Goal: Task Accomplishment & Management: Complete application form

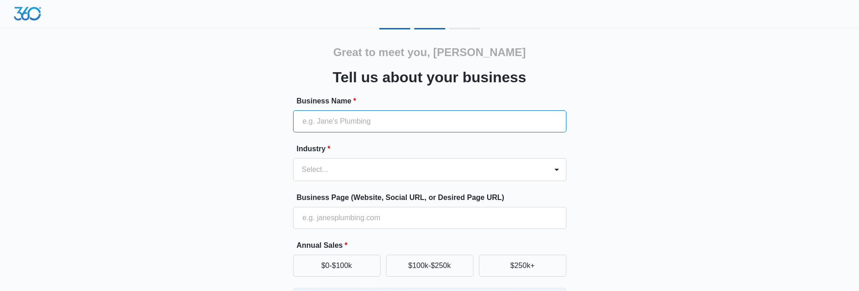
click at [377, 122] on input "Business Name *" at bounding box center [429, 121] width 273 height 22
click at [367, 121] on input "Business Name *" at bounding box center [429, 121] width 273 height 22
click at [655, 144] on div "Great to meet you, Houda Tell us about your business Business Name * Industry *…" at bounding box center [430, 214] width 552 height 373
click at [371, 119] on input "Business Name *" at bounding box center [429, 121] width 273 height 22
type input "Telehealth"
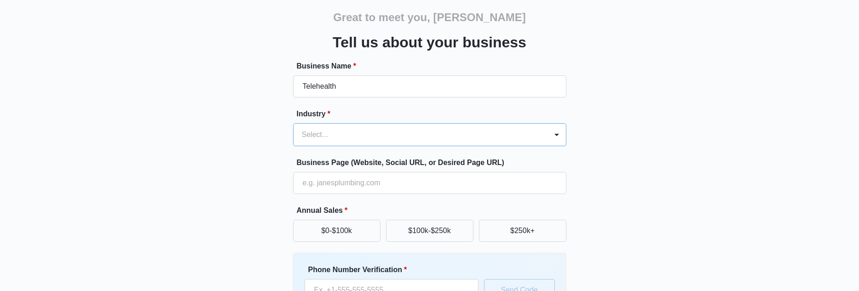
click at [376, 146] on div "Select..." at bounding box center [429, 134] width 273 height 23
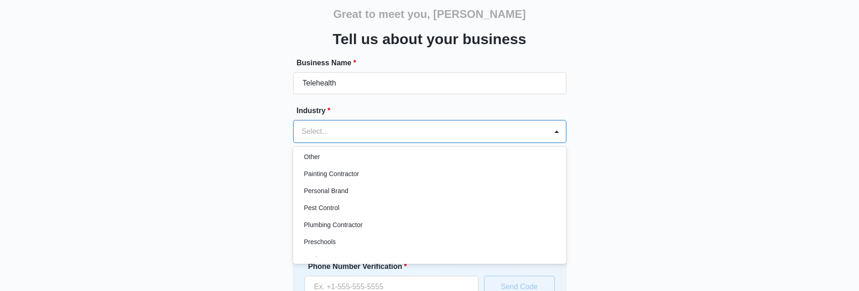
scroll to position [506, 0]
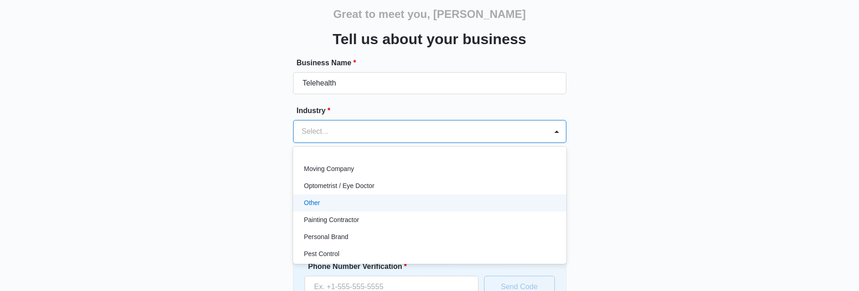
click at [331, 202] on div "Other" at bounding box center [428, 203] width 249 height 10
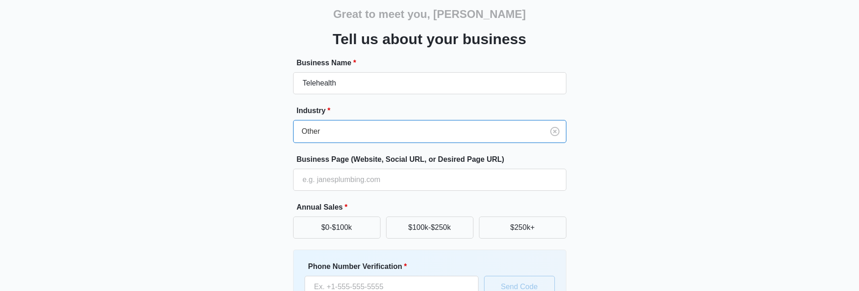
scroll to position [84, 0]
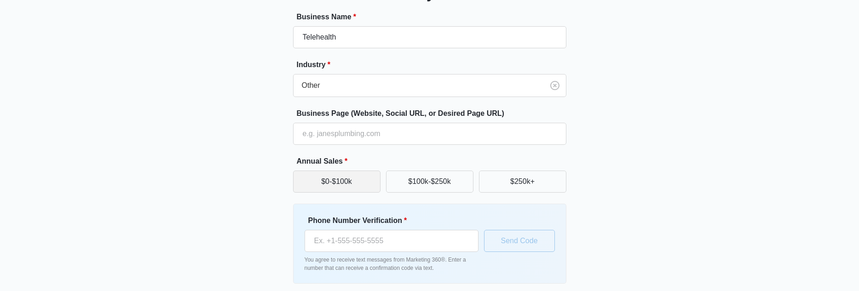
click at [339, 186] on button "$0-$100k" at bounding box center [336, 182] width 87 height 22
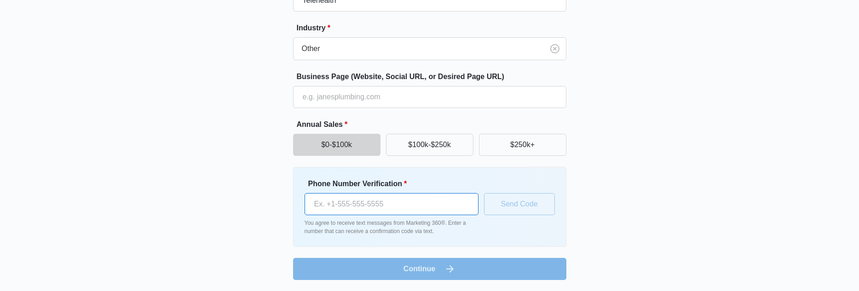
click at [353, 199] on input "Phone Number Verification *" at bounding box center [392, 204] width 174 height 22
type input "(424) 249-2284"
click at [521, 209] on button "Send Code" at bounding box center [519, 204] width 71 height 22
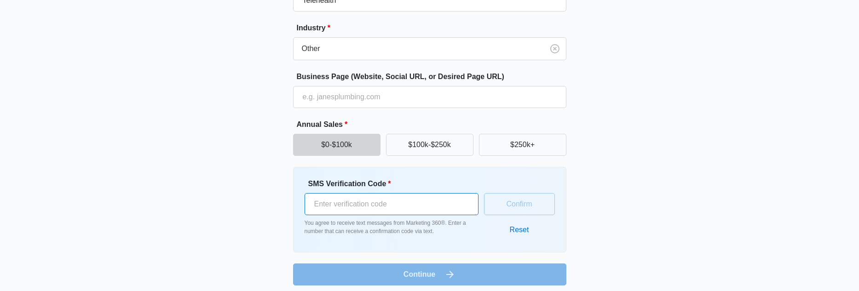
click at [457, 210] on input "SMS Verification Code *" at bounding box center [392, 204] width 174 height 22
type input "458375"
click at [540, 205] on button "Confirm" at bounding box center [519, 204] width 71 height 22
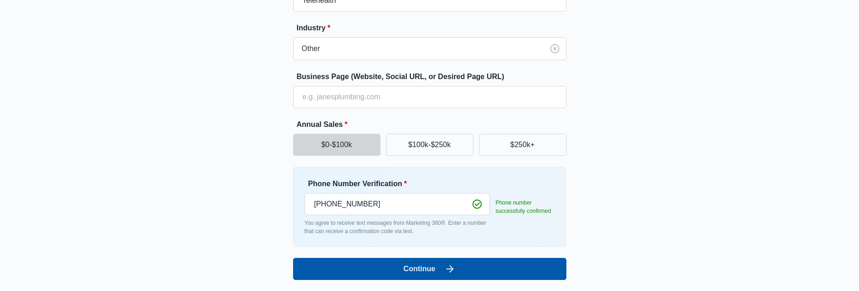
click at [408, 270] on button "Continue" at bounding box center [429, 269] width 273 height 22
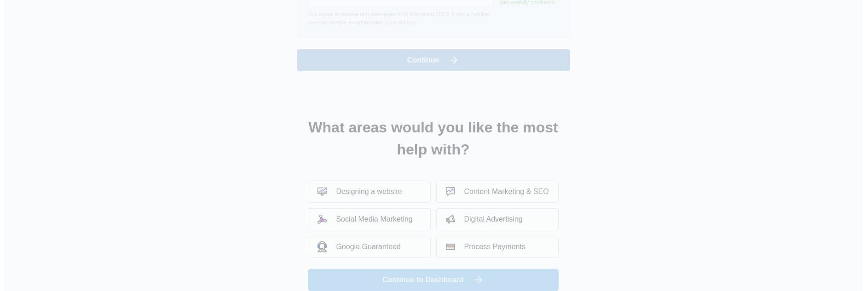
scroll to position [0, 0]
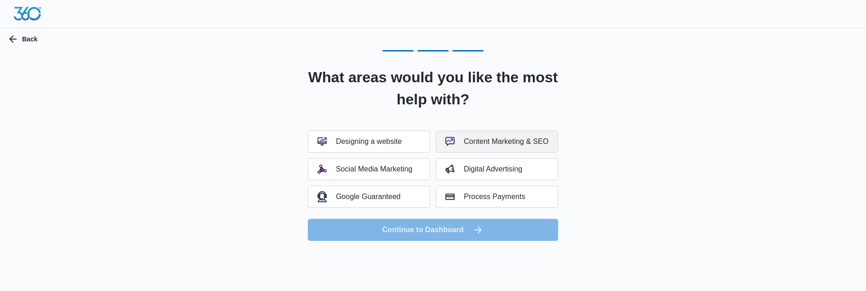
click at [472, 139] on div "Content Marketing & SEO" at bounding box center [497, 141] width 103 height 9
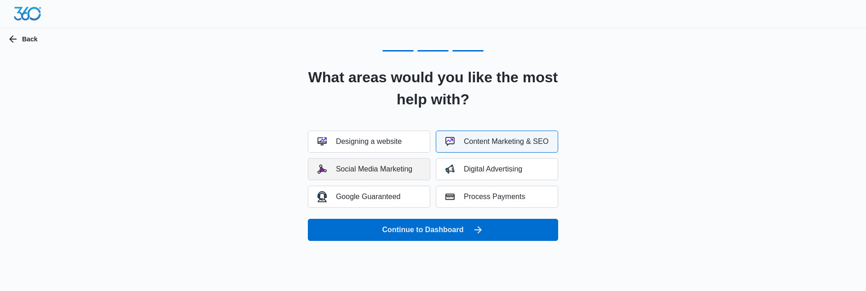
click at [391, 168] on div "Social Media Marketing" at bounding box center [365, 169] width 95 height 9
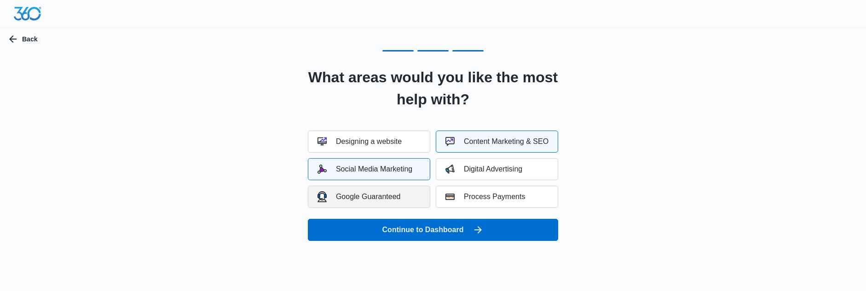
click at [351, 196] on div "Google Guaranteed" at bounding box center [359, 196] width 83 height 11
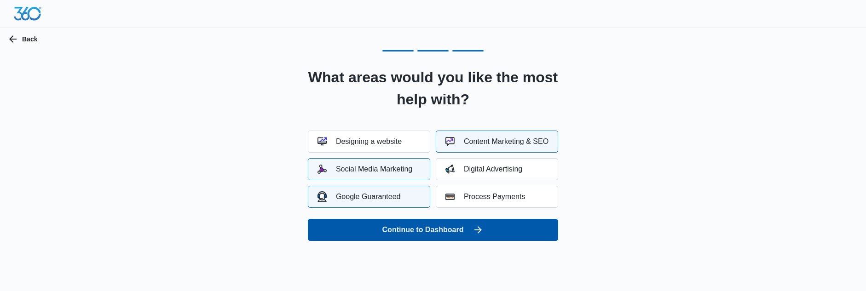
click at [425, 226] on button "Continue to Dashboard" at bounding box center [433, 230] width 250 height 22
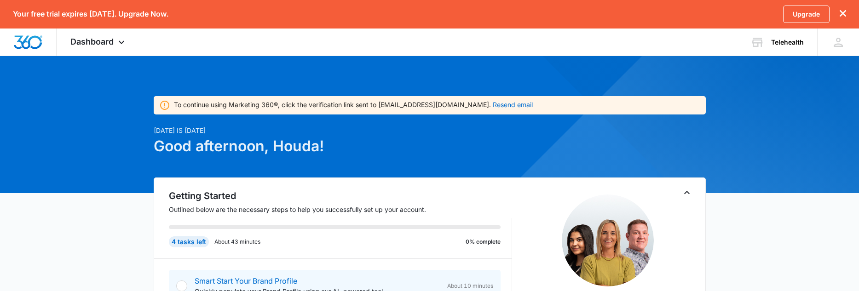
scroll to position [138, 0]
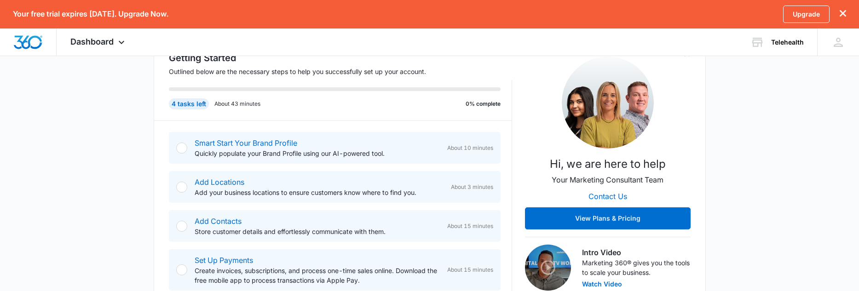
click at [184, 188] on div at bounding box center [181, 187] width 11 height 11
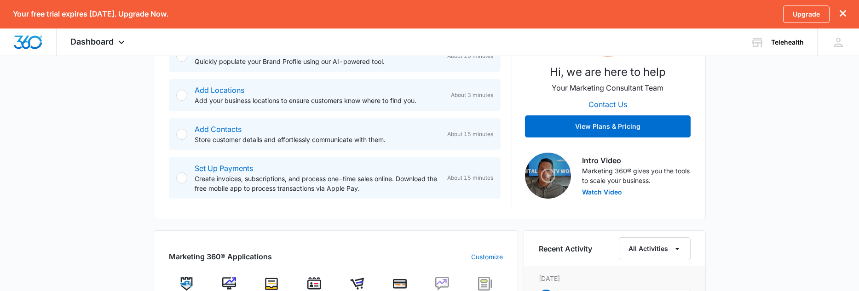
scroll to position [0, 0]
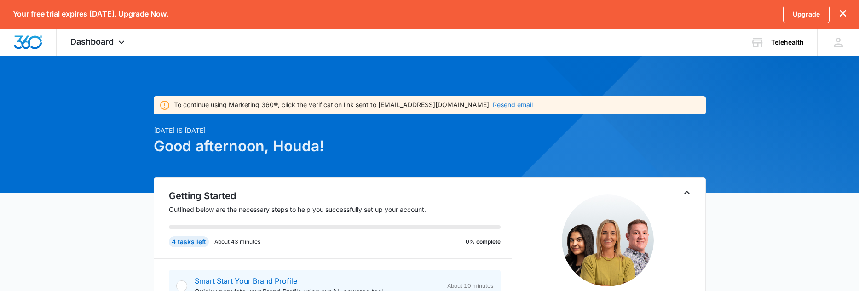
click at [493, 103] on button "Resend email" at bounding box center [513, 105] width 40 height 6
